Goal: Browse casually

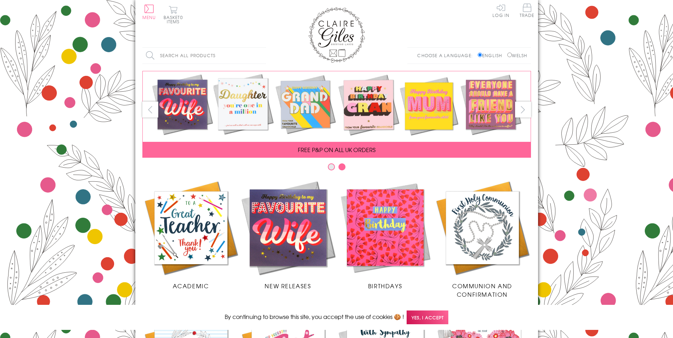
scroll to position [280, 0]
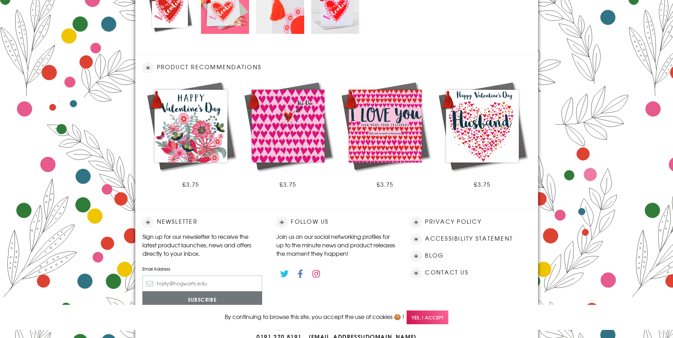
scroll to position [390, 0]
